Goal: Task Accomplishment & Management: Use online tool/utility

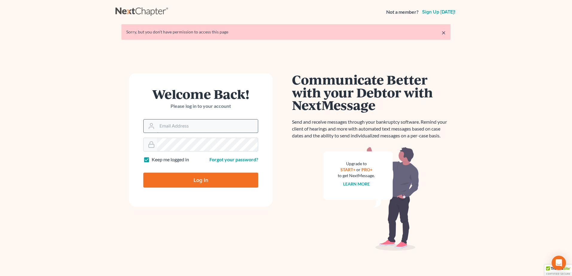
click at [176, 123] on input "Email Address" at bounding box center [207, 126] width 101 height 13
type input "fesenmyer_law@hotmail.com"
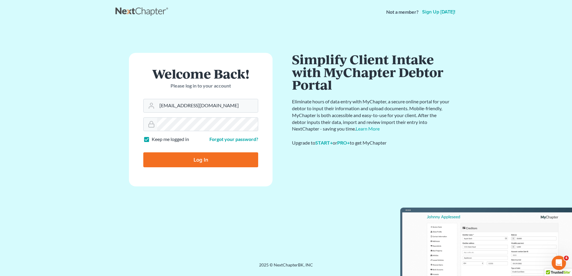
click at [191, 158] on input "Log In" at bounding box center [200, 160] width 115 height 15
type input "Thinking..."
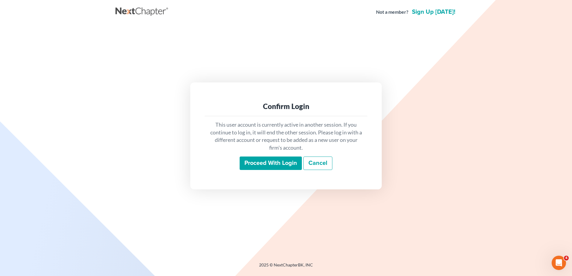
click at [263, 162] on input "Proceed with login" at bounding box center [271, 164] width 62 height 14
